Goal: Information Seeking & Learning: Find contact information

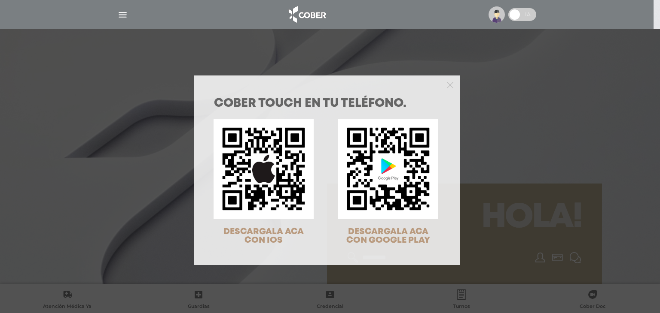
click at [122, 16] on div "COBER TOUCH en tu teléfono. DESCARGALA ACA CON IOS DESCARGALA ACA CON GOOGLE PL…" at bounding box center [330, 156] width 660 height 313
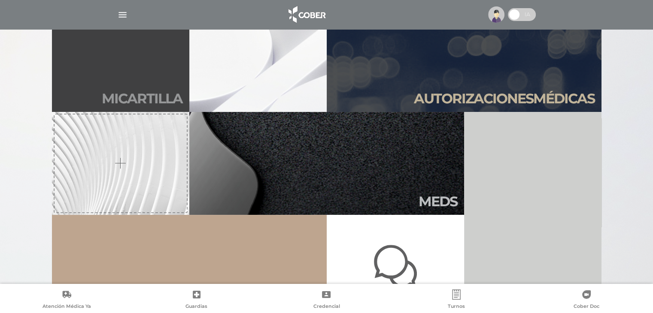
scroll to position [172, 0]
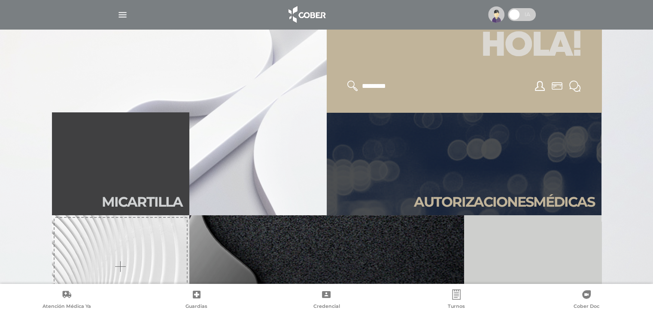
click at [122, 12] on img "button" at bounding box center [122, 14] width 11 height 11
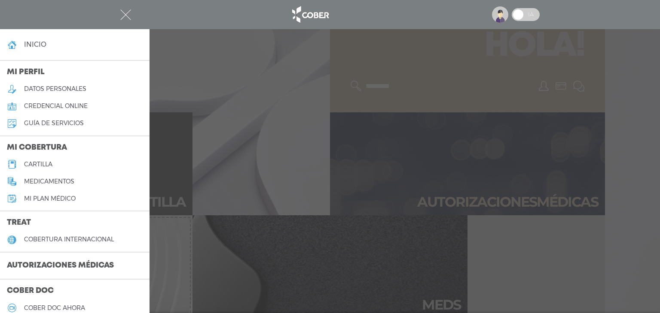
click at [64, 164] on link "cartilla" at bounding box center [74, 164] width 149 height 17
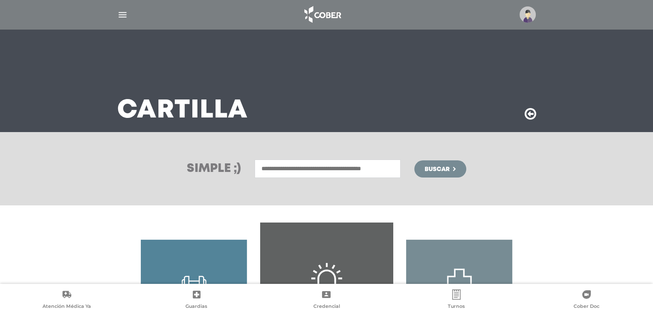
click at [282, 170] on input "text" at bounding box center [328, 169] width 146 height 18
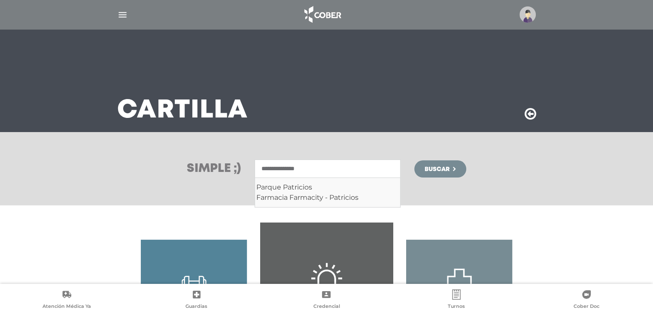
type input "**********"
click at [414, 161] on button "Buscar" at bounding box center [440, 169] width 52 height 17
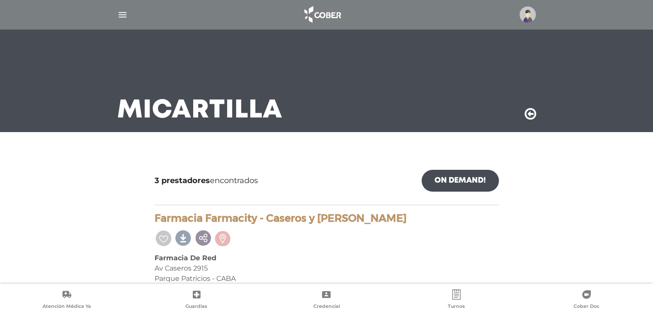
click at [120, 14] on img "button" at bounding box center [122, 14] width 11 height 11
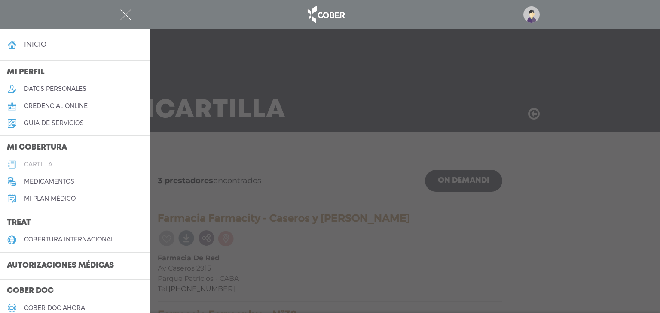
click at [62, 169] on link "cartilla" at bounding box center [74, 164] width 149 height 17
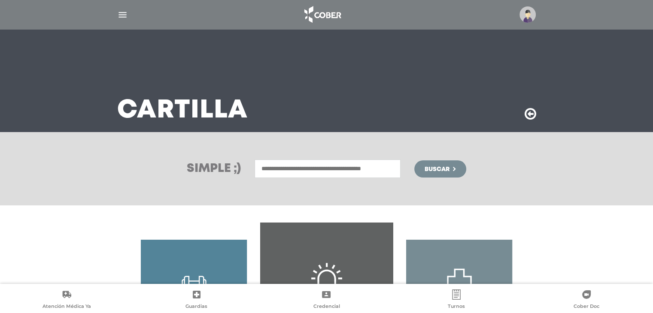
click at [333, 172] on input "text" at bounding box center [328, 169] width 146 height 18
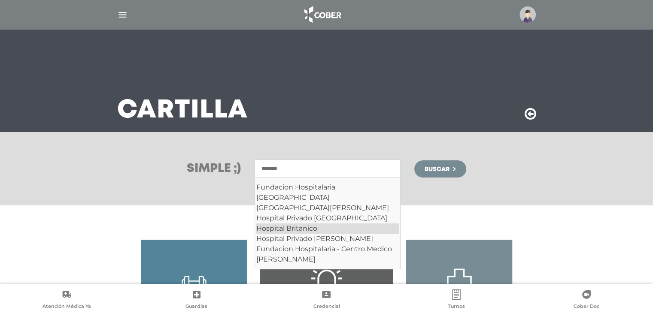
click at [340, 229] on div "Hospital Britanico" at bounding box center [327, 229] width 143 height 10
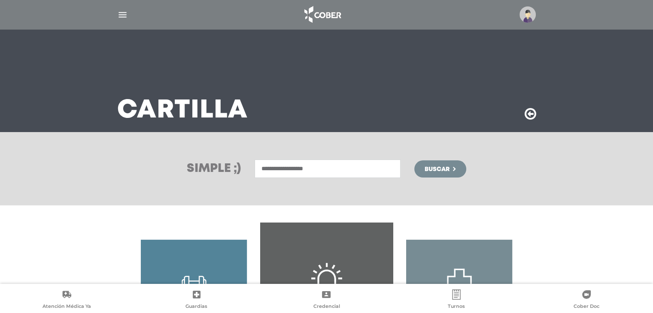
type input "**********"
click at [438, 169] on span "Buscar" at bounding box center [437, 170] width 25 height 6
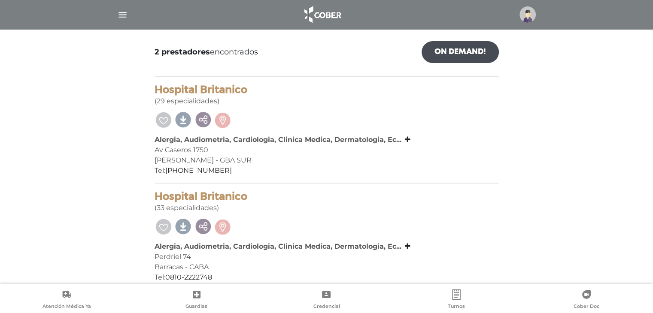
scroll to position [141, 0]
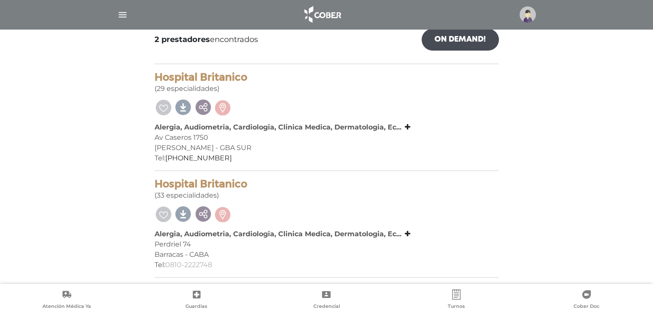
click at [182, 267] on link "0810-2222748" at bounding box center [188, 265] width 47 height 8
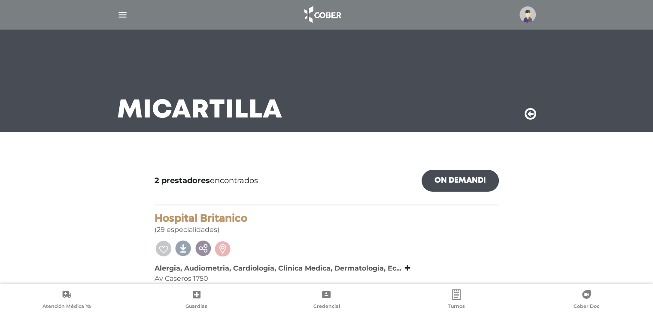
click at [120, 15] on img "button" at bounding box center [122, 14] width 11 height 11
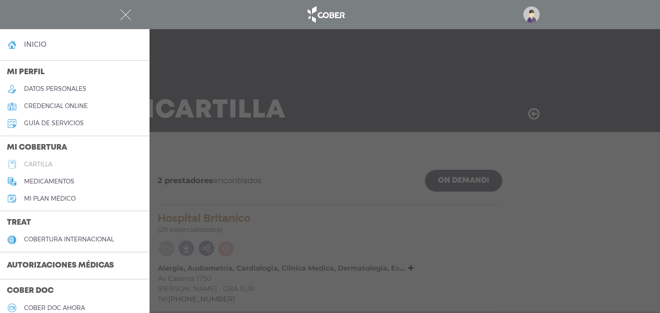
click at [61, 165] on link "cartilla" at bounding box center [74, 164] width 149 height 17
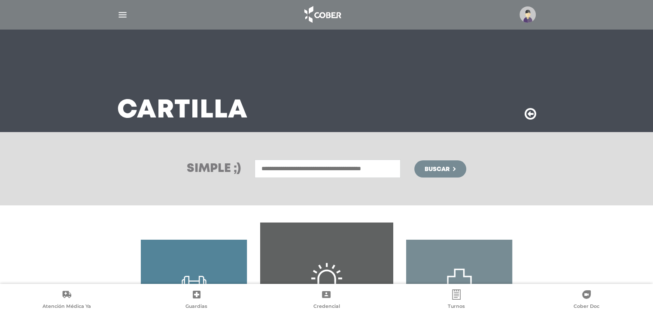
click at [326, 168] on input "text" at bounding box center [328, 169] width 146 height 18
type input "*"
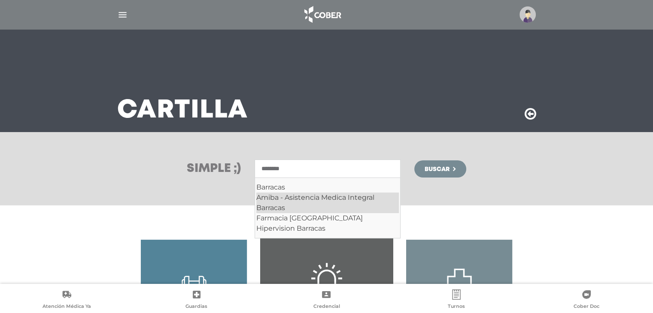
click at [284, 211] on div "Amiba - Asistencia Medica Integral Barracas" at bounding box center [327, 203] width 143 height 21
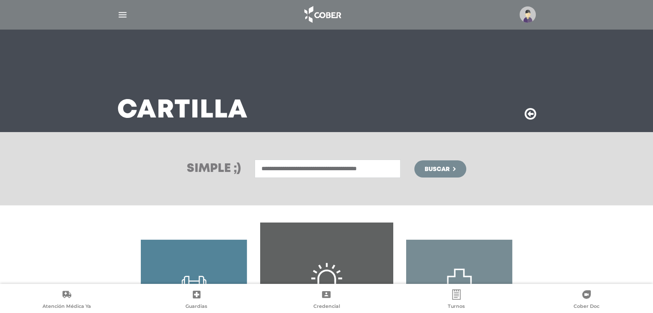
type input "**********"
click at [437, 169] on span "Buscar" at bounding box center [437, 170] width 25 height 6
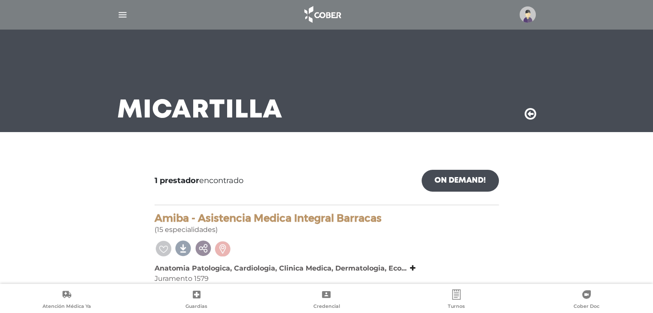
click at [119, 11] on img "button" at bounding box center [122, 14] width 11 height 11
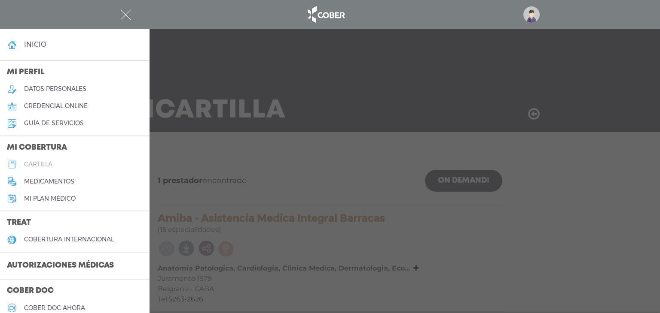
click at [57, 164] on link "cartilla" at bounding box center [74, 164] width 149 height 17
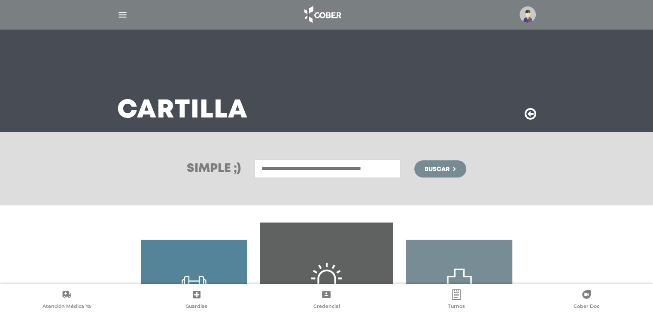
click at [290, 173] on input "text" at bounding box center [328, 169] width 146 height 18
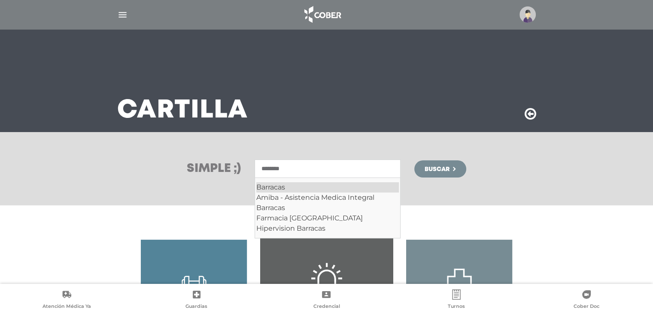
click at [270, 187] on div "Barracas" at bounding box center [327, 187] width 143 height 10
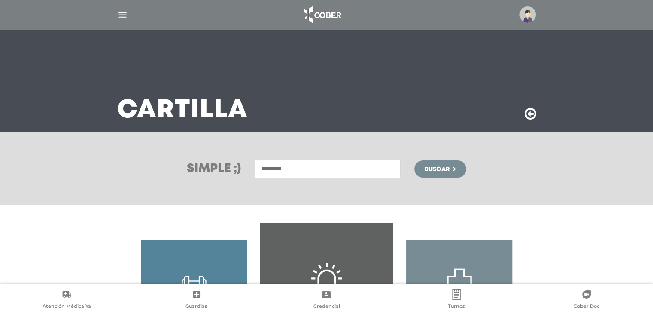
type input "********"
click at [433, 170] on span "Buscar" at bounding box center [437, 170] width 25 height 6
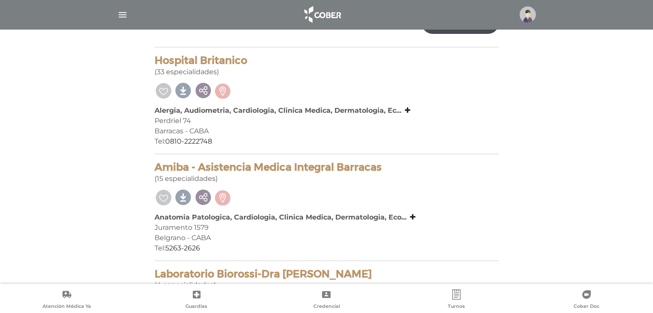
scroll to position [172, 0]
